Goal: Task Accomplishment & Management: Complete application form

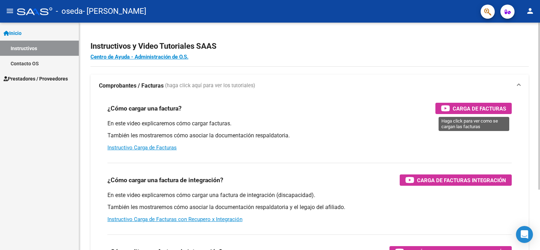
click at [479, 109] on span "Carga de Facturas" at bounding box center [478, 108] width 53 height 9
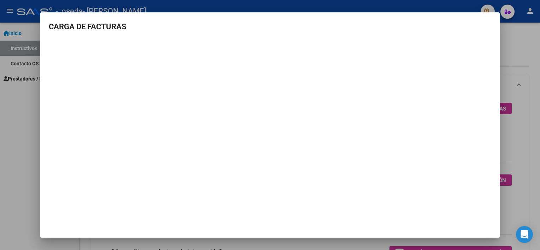
click at [28, 96] on div at bounding box center [270, 125] width 540 height 250
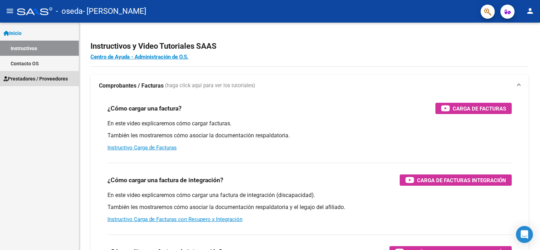
click at [30, 78] on span "Prestadores / Proveedores" at bounding box center [36, 79] width 64 height 8
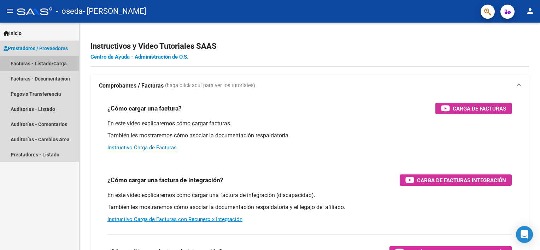
click at [64, 64] on link "Facturas - Listado/Carga" at bounding box center [39, 63] width 79 height 15
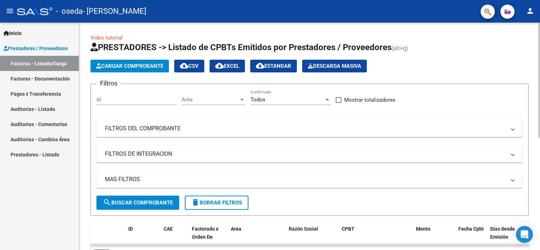
click at [146, 67] on span "Cargar Comprobante" at bounding box center [129, 66] width 67 height 6
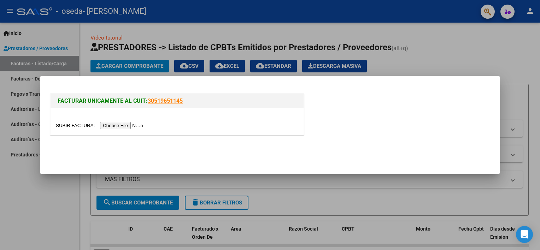
click at [117, 125] on input "file" at bounding box center [100, 125] width 89 height 7
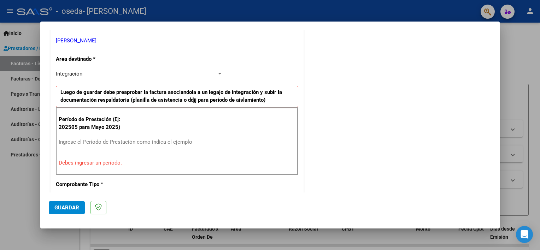
scroll to position [177, 0]
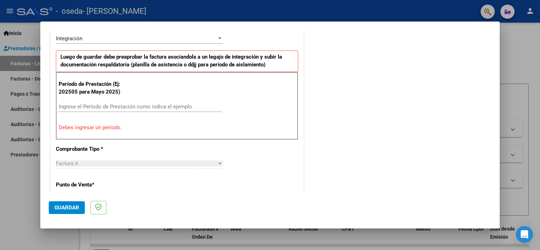
drag, startPoint x: 85, startPoint y: 105, endPoint x: 84, endPoint y: 100, distance: 4.3
click at [85, 105] on input "Ingrese el Período de Prestación como indica el ejemplo" at bounding box center [140, 106] width 163 height 6
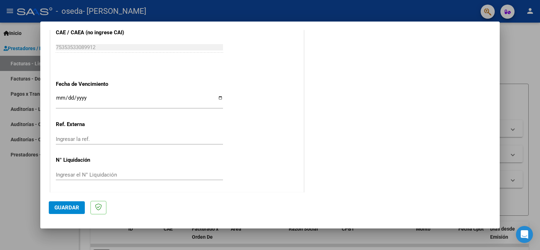
scroll to position [458, 0]
type input "202508"
click at [218, 96] on input "Ingresar la fecha" at bounding box center [139, 100] width 167 height 11
type input "[DATE]"
click at [64, 205] on span "Guardar" at bounding box center [66, 208] width 25 height 6
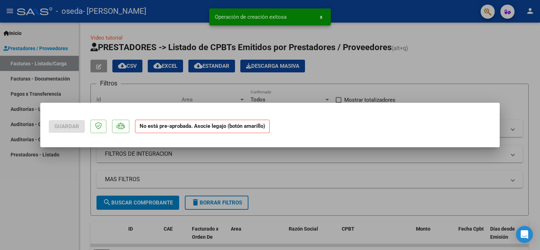
scroll to position [0, 0]
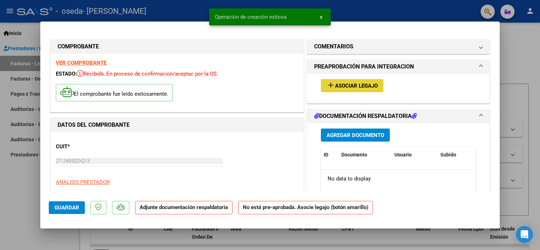
click at [341, 85] on span "Asociar Legajo" at bounding box center [356, 86] width 43 height 6
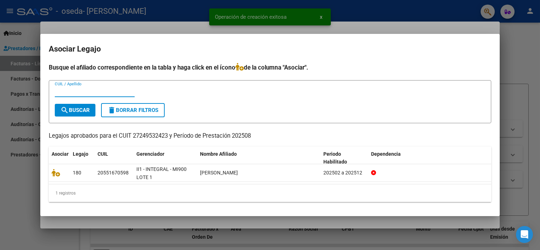
click at [71, 91] on input "CUIL / Apellido" at bounding box center [95, 91] width 80 height 6
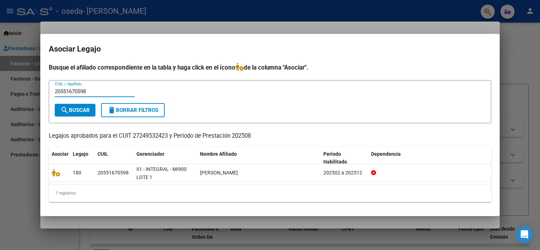
type input "20551670598"
click at [81, 108] on span "search Buscar" at bounding box center [74, 110] width 29 height 6
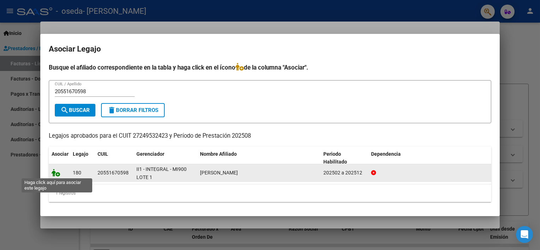
click at [52, 170] on icon at bounding box center [56, 173] width 8 height 8
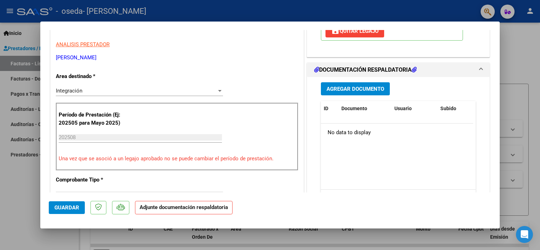
scroll to position [116, 0]
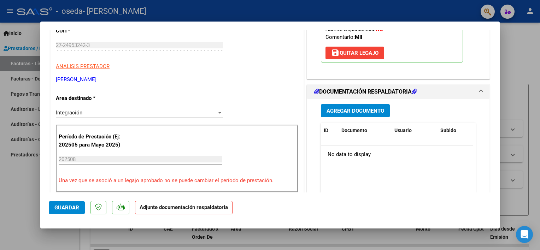
click at [365, 106] on button "Agregar Documento" at bounding box center [355, 110] width 69 height 13
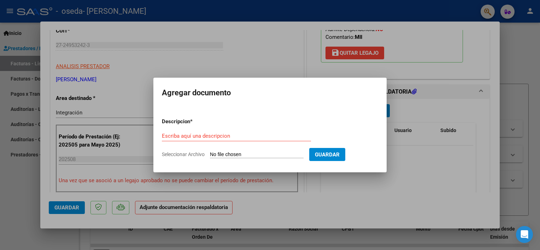
click at [197, 140] on div "Escriba aquí una descripcion" at bounding box center [236, 136] width 149 height 11
click at [199, 136] on input "Escriba aquí una descripcion" at bounding box center [236, 136] width 149 height 6
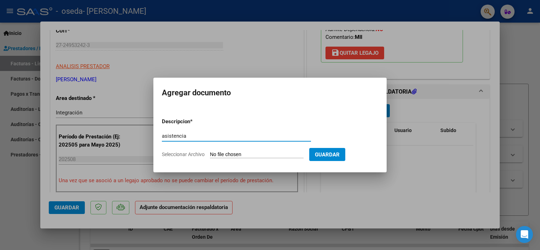
type input "asistencia"
click at [221, 148] on div "asistencia Escriba aquí una descripcion" at bounding box center [236, 139] width 149 height 17
click at [247, 158] on form "Descripcion * asistencia Escriba aquí una descripcion Seleccionar Archivo Guard…" at bounding box center [270, 138] width 216 height 52
click at [246, 154] on input "Seleccionar Archivo" at bounding box center [257, 155] width 94 height 7
type input "C:\fakepath\asistencia.pdf"
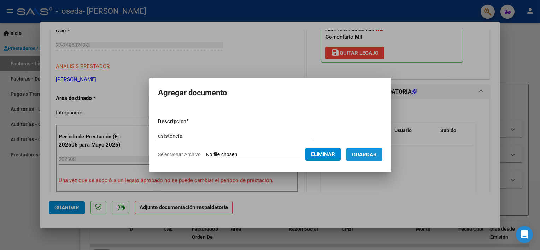
click at [369, 150] on button "Guardar" at bounding box center [364, 154] width 36 height 13
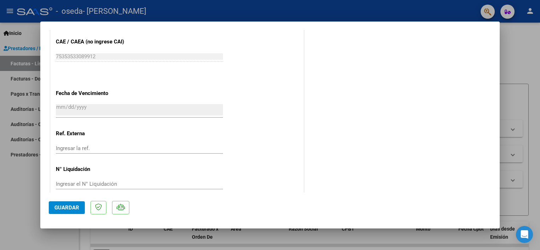
scroll to position [469, 0]
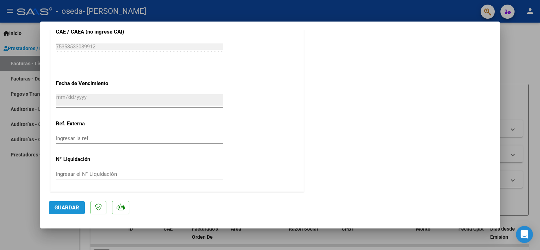
click at [58, 206] on span "Guardar" at bounding box center [66, 208] width 25 height 6
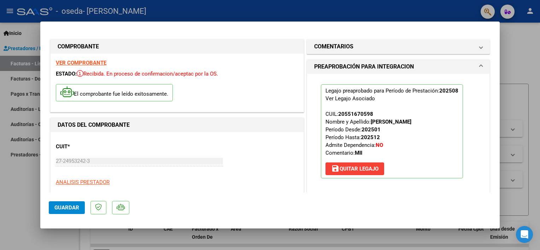
scroll to position [0, 0]
click at [279, 28] on mat-dialog-container "COMPROBANTE VER COMPROBANTE ESTADO: Recibida. En proceso de confirmacion/acepta…" at bounding box center [269, 125] width 459 height 207
click at [511, 42] on div at bounding box center [270, 125] width 540 height 250
type input "$ 0,00"
